Goal: Task Accomplishment & Management: Manage account settings

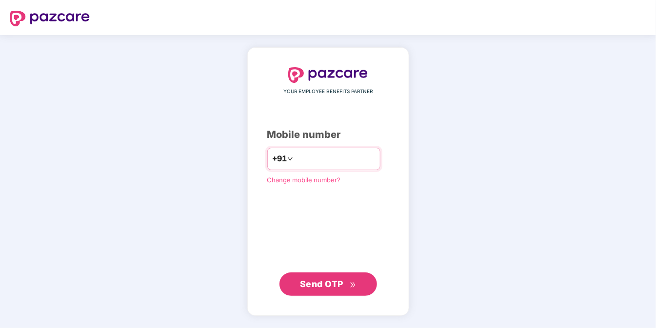
click at [295, 160] on input "**********" at bounding box center [335, 159] width 80 height 16
type input "**********"
click at [333, 288] on span "Send OTP" at bounding box center [321, 283] width 43 height 10
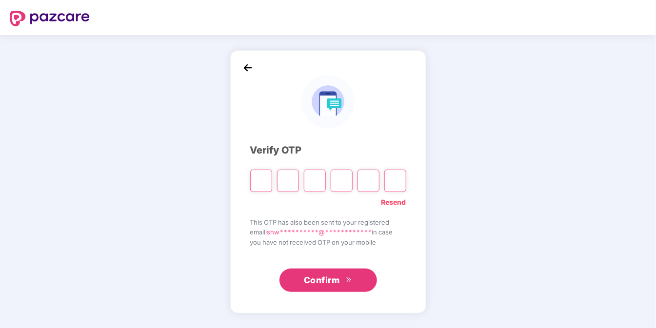
type input "*"
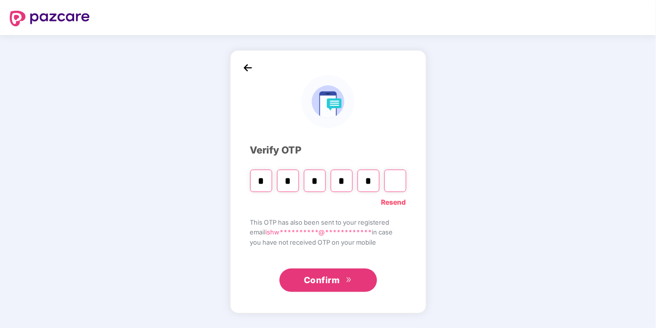
type input "*"
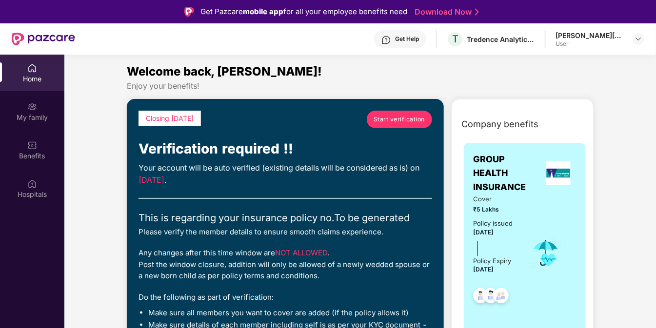
click at [399, 123] on span "Start verification" at bounding box center [399, 119] width 51 height 9
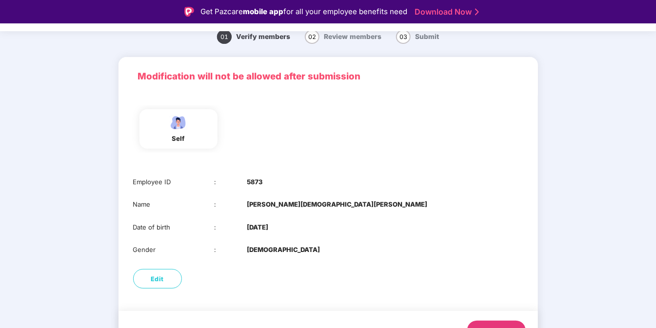
scroll to position [57, 0]
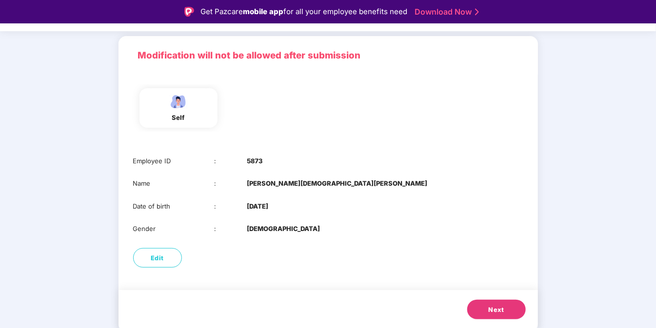
click at [487, 306] on button "Next" at bounding box center [496, 310] width 59 height 20
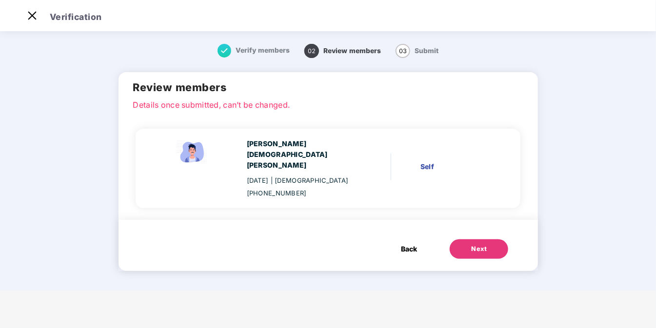
click at [471, 242] on button "Next" at bounding box center [479, 249] width 59 height 20
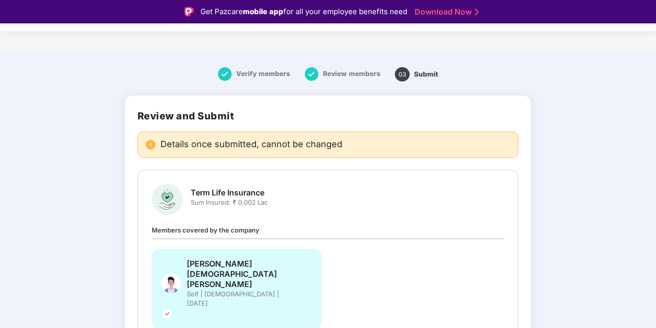
scroll to position [38, 0]
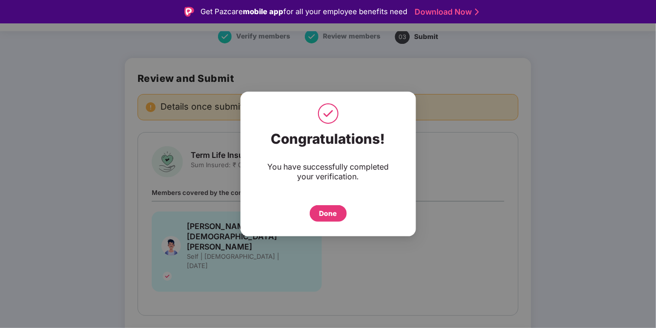
click at [335, 211] on div "Done" at bounding box center [328, 213] width 18 height 11
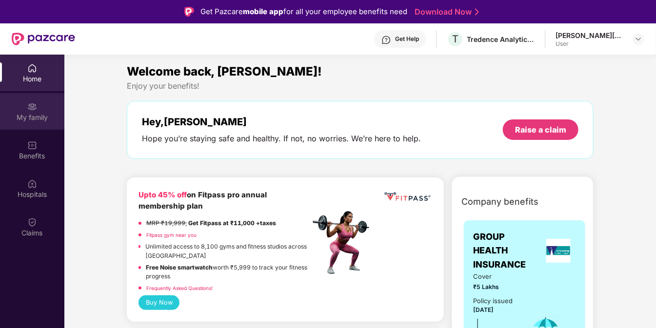
click at [42, 110] on div "My family" at bounding box center [32, 111] width 64 height 37
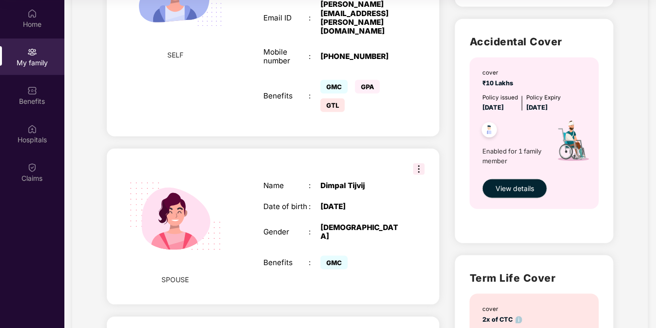
scroll to position [284, 0]
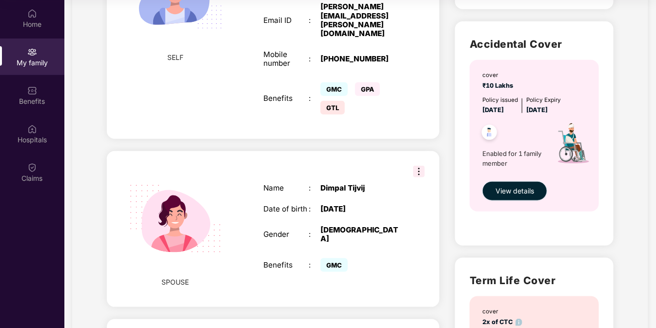
click at [526, 187] on span "View details" at bounding box center [515, 191] width 39 height 11
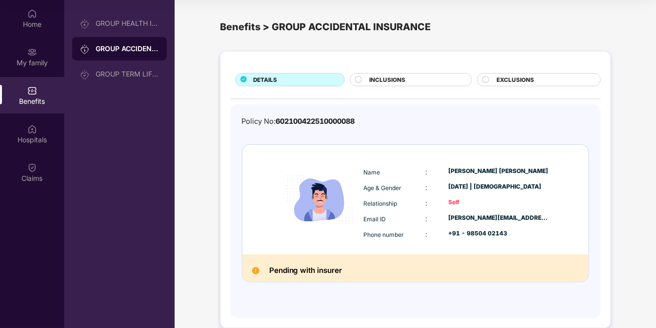
scroll to position [14, 0]
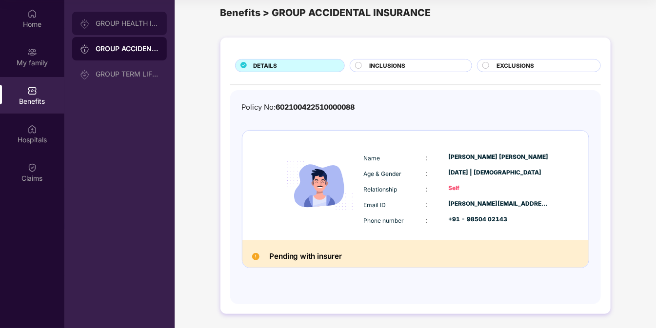
click at [105, 26] on div "GROUP HEALTH INSURANCE" at bounding box center [127, 24] width 63 height 8
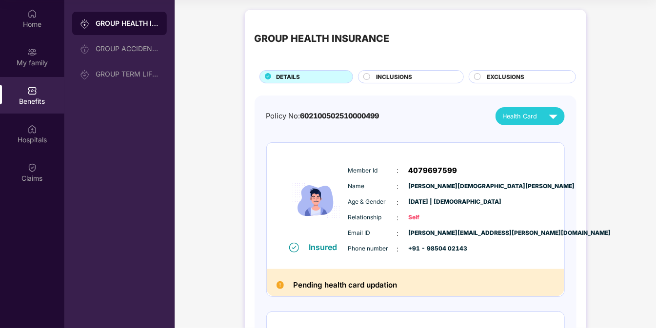
click at [404, 77] on span "INCLUSIONS" at bounding box center [394, 77] width 36 height 9
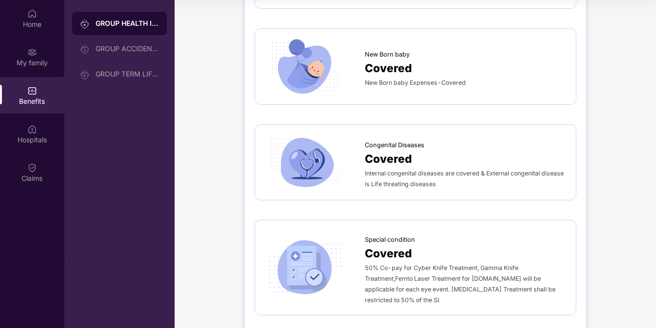
scroll to position [1210, 0]
click at [425, 152] on div "Covered" at bounding box center [465, 158] width 201 height 18
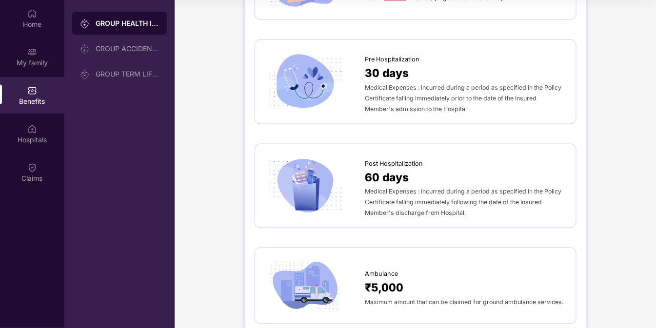
scroll to position [448, 0]
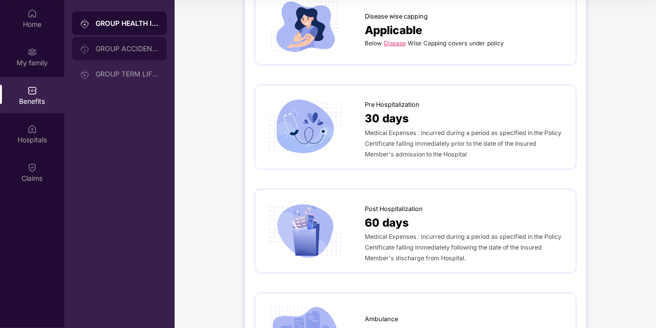
click at [127, 51] on div "GROUP ACCIDENTAL INSURANCE" at bounding box center [127, 49] width 63 height 8
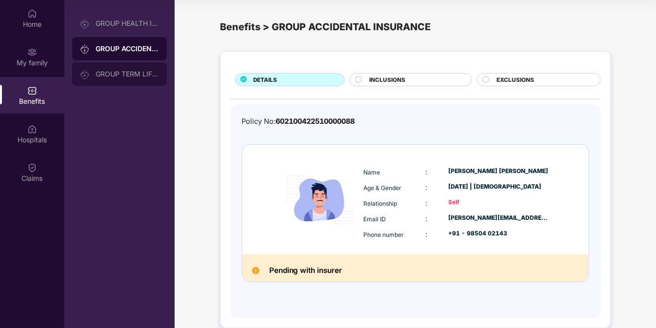
click at [124, 75] on div "GROUP TERM LIFE INSURANCE" at bounding box center [127, 74] width 63 height 8
